Goal: Register for event/course

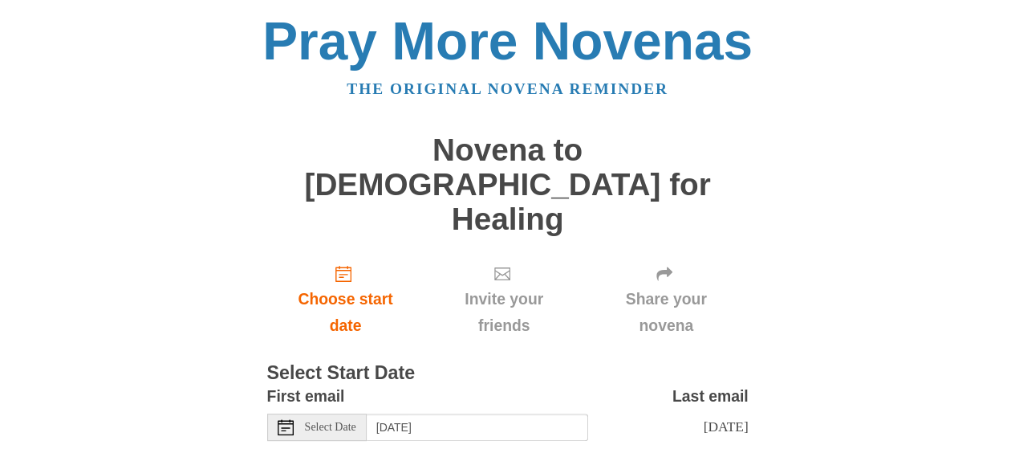
click at [318, 421] on span "Select Date" at bounding box center [330, 426] width 51 height 11
click at [309, 421] on span "Select Date" at bounding box center [330, 426] width 51 height 11
click at [279, 419] on icon at bounding box center [286, 427] width 16 height 16
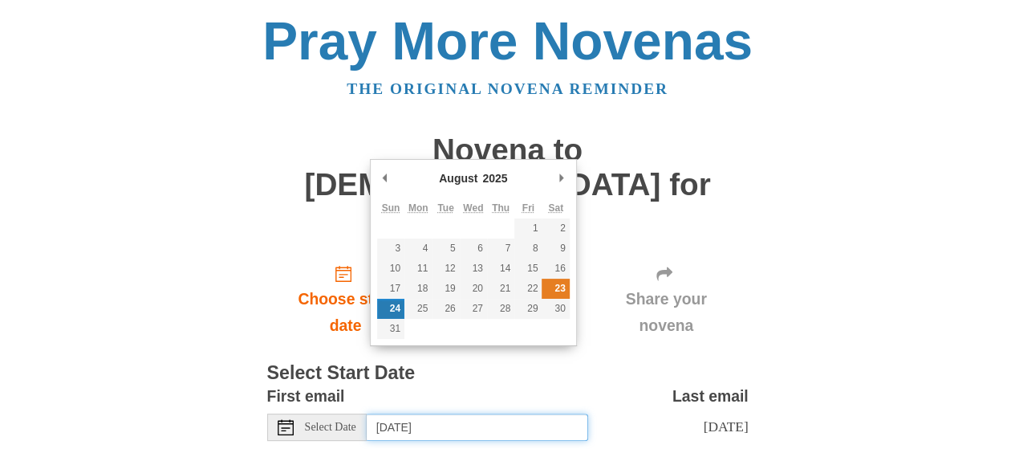
type input "[DATE]"
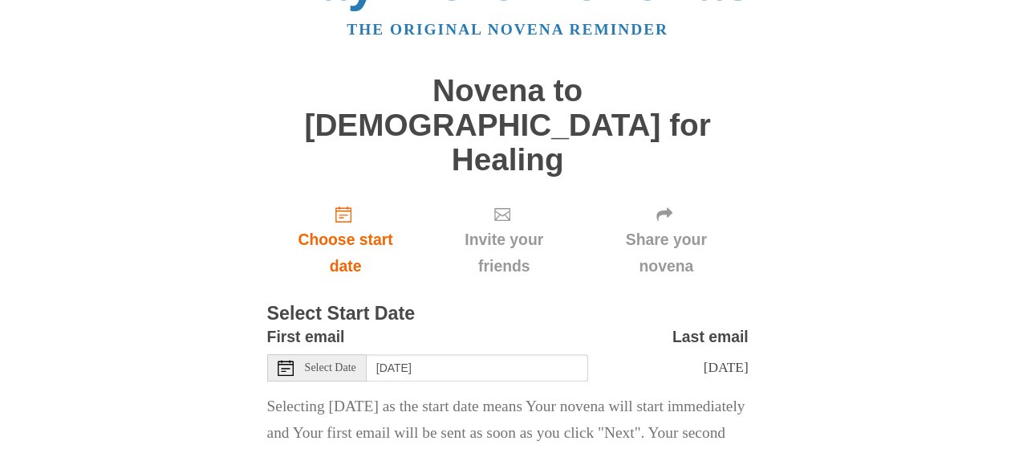
scroll to position [80, 0]
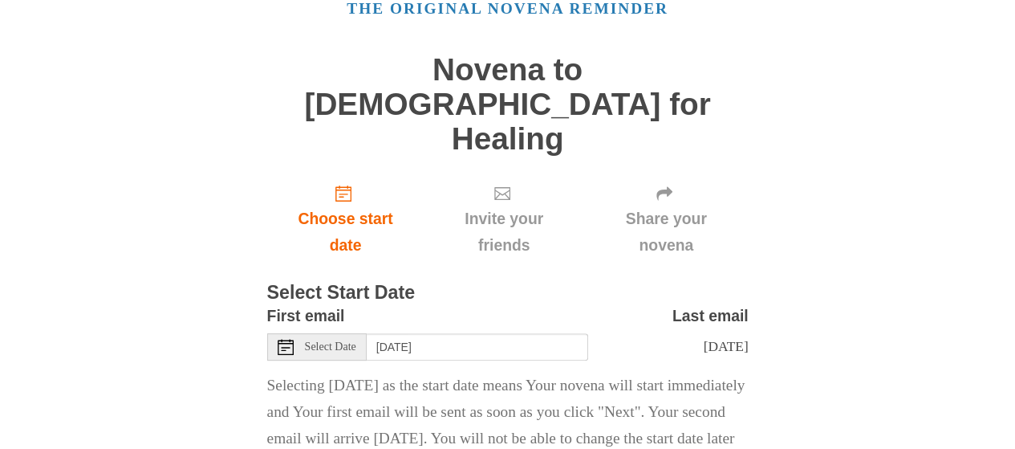
click at [793, 144] on div "Pray More Novenas The original novena reminder Novena to [DEMOGRAPHIC_DATA] for…" at bounding box center [508, 233] width 939 height 627
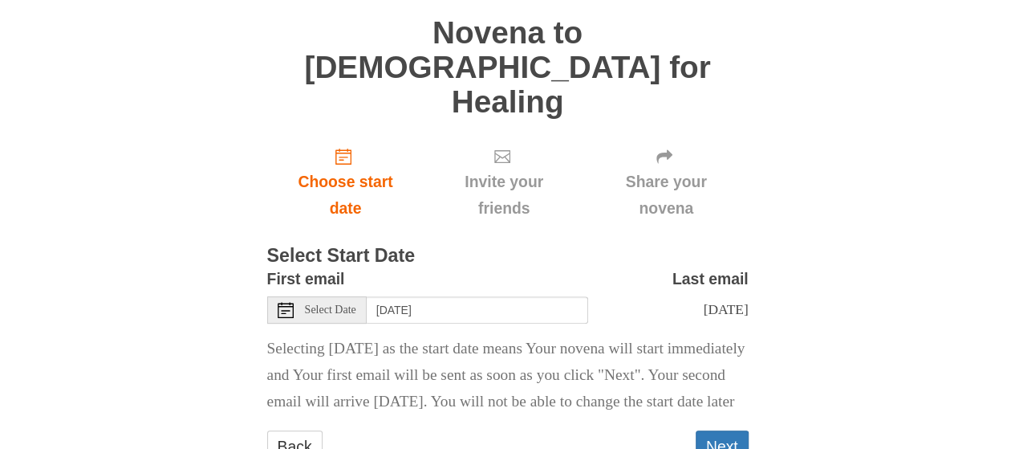
scroll to position [136, 0]
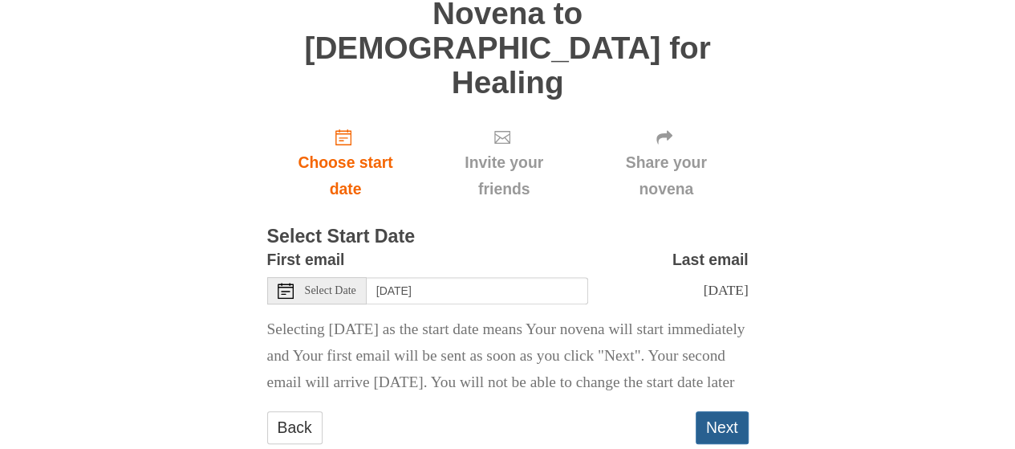
click at [719, 411] on button "Next" at bounding box center [722, 427] width 53 height 33
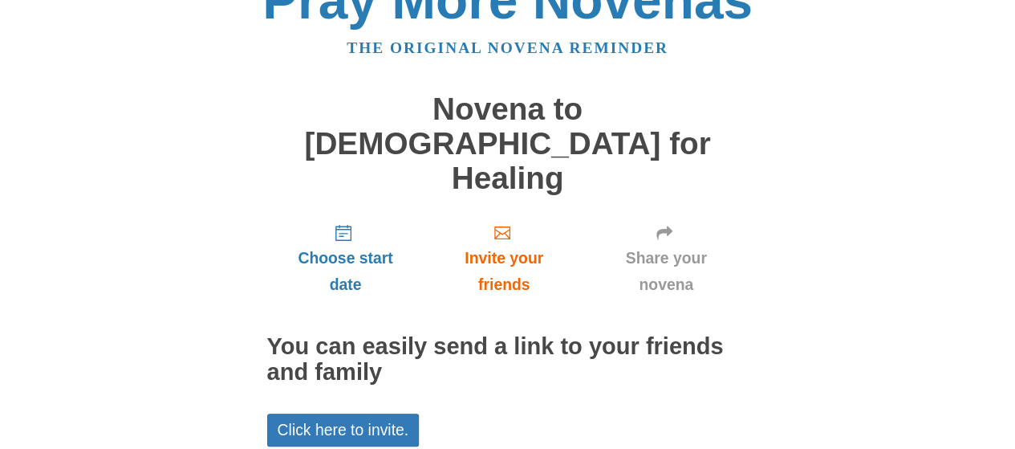
scroll to position [64, 0]
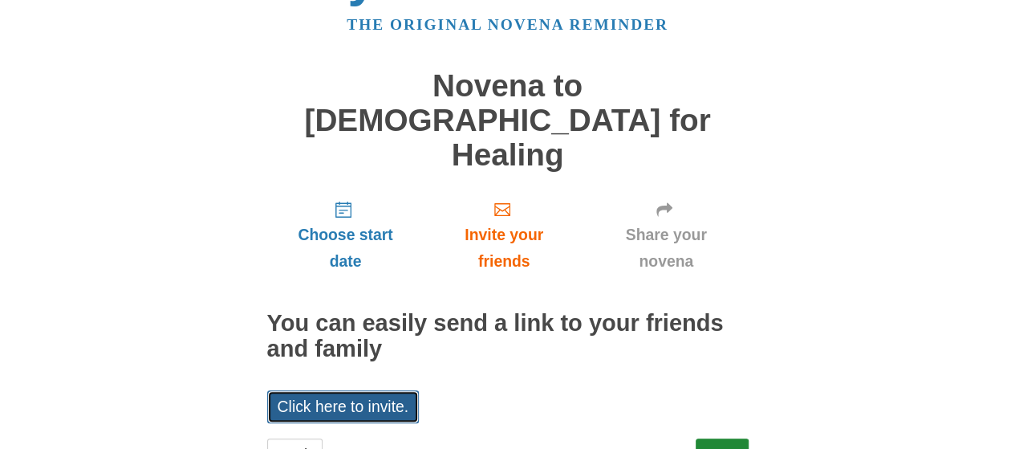
click at [340, 390] on link "Click here to invite." at bounding box center [343, 406] width 153 height 33
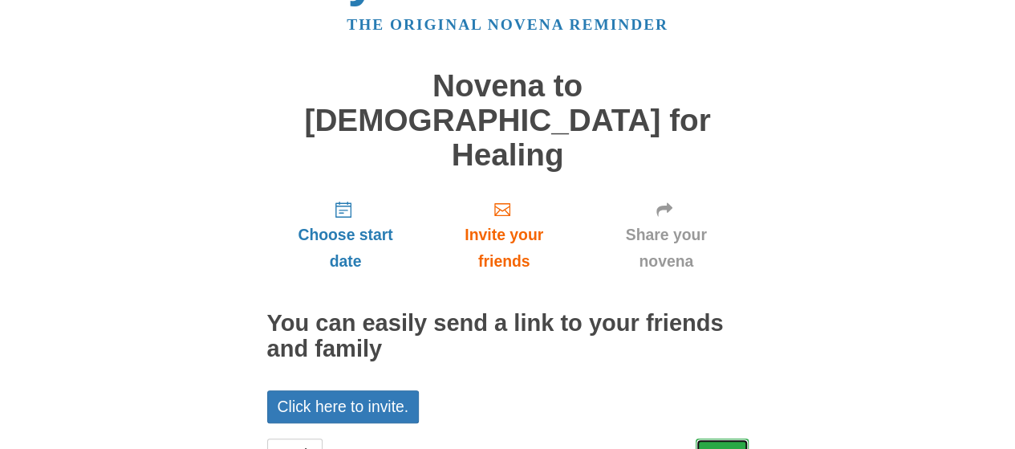
click at [714, 438] on link "Next" at bounding box center [722, 454] width 53 height 33
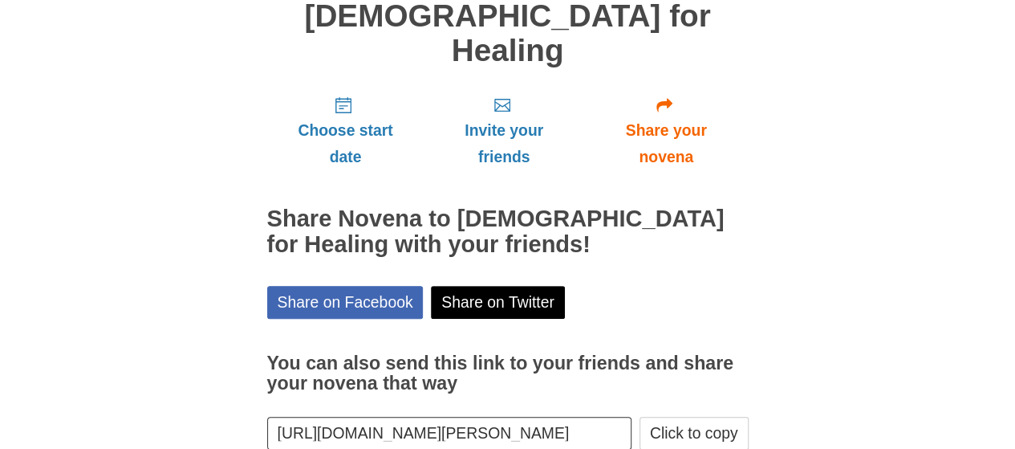
scroll to position [194, 0]
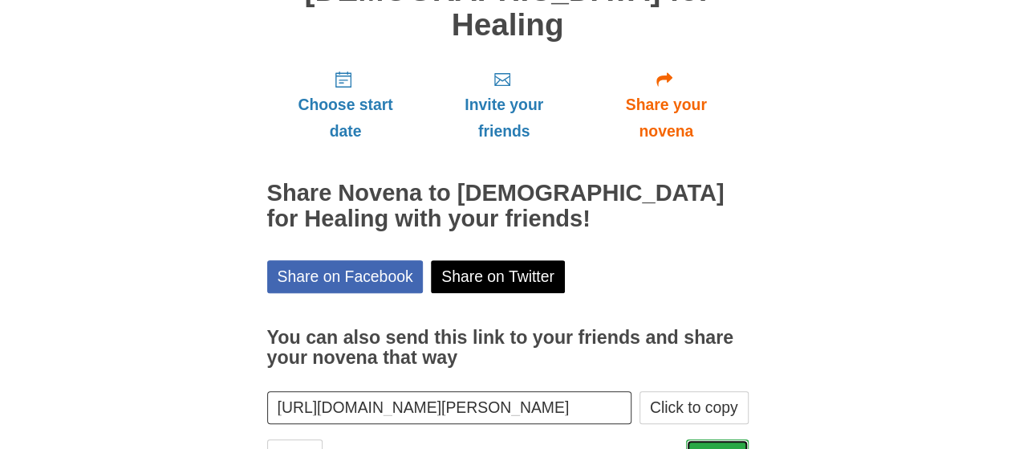
click at [714, 439] on link "Finish" at bounding box center [717, 455] width 63 height 33
